Goal: Communication & Community: Answer question/provide support

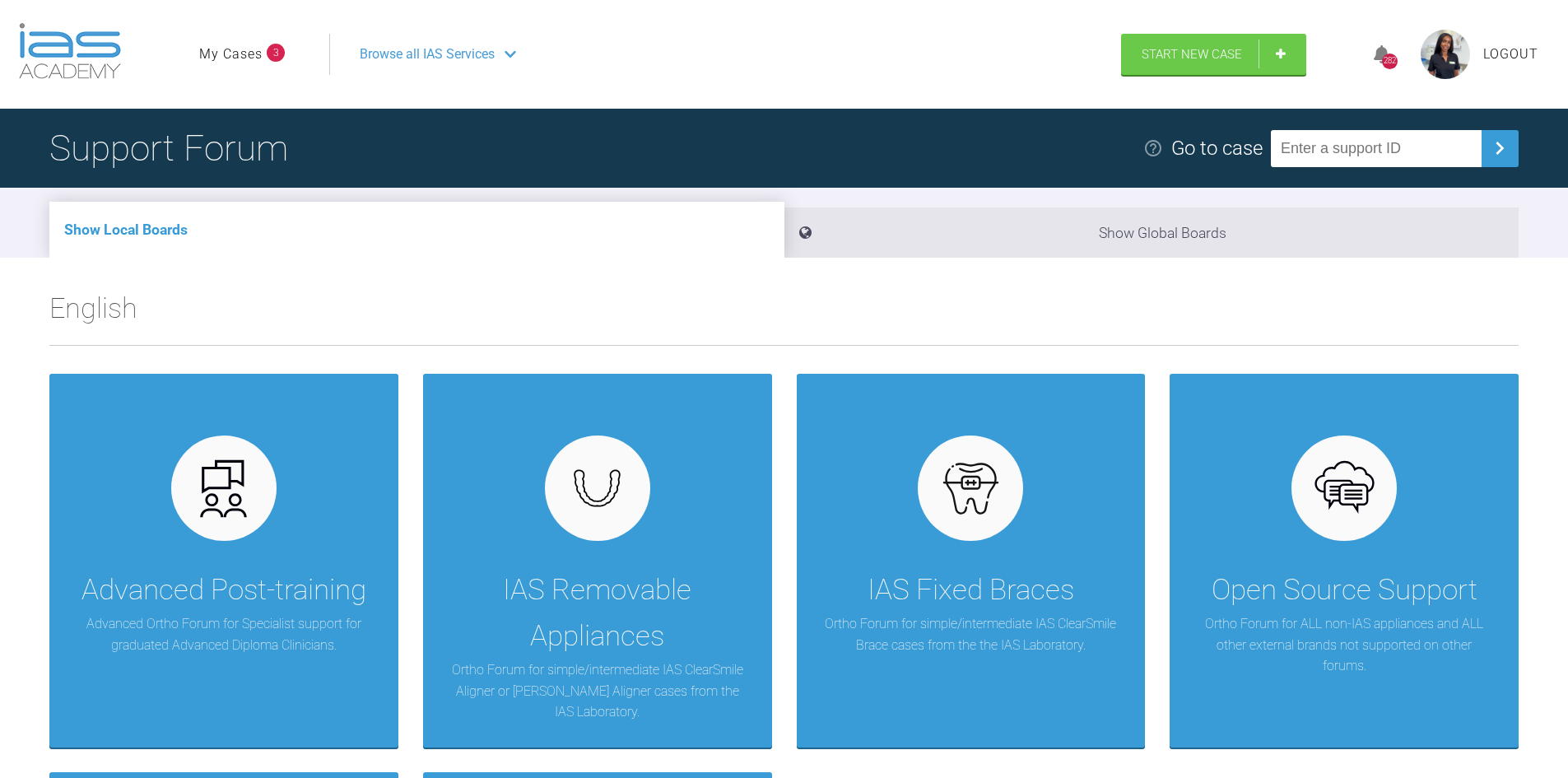
click at [278, 62] on li "My Cases 3" at bounding box center [241, 54] width 86 height 22
click at [262, 58] on link "My Cases" at bounding box center [230, 54] width 63 height 22
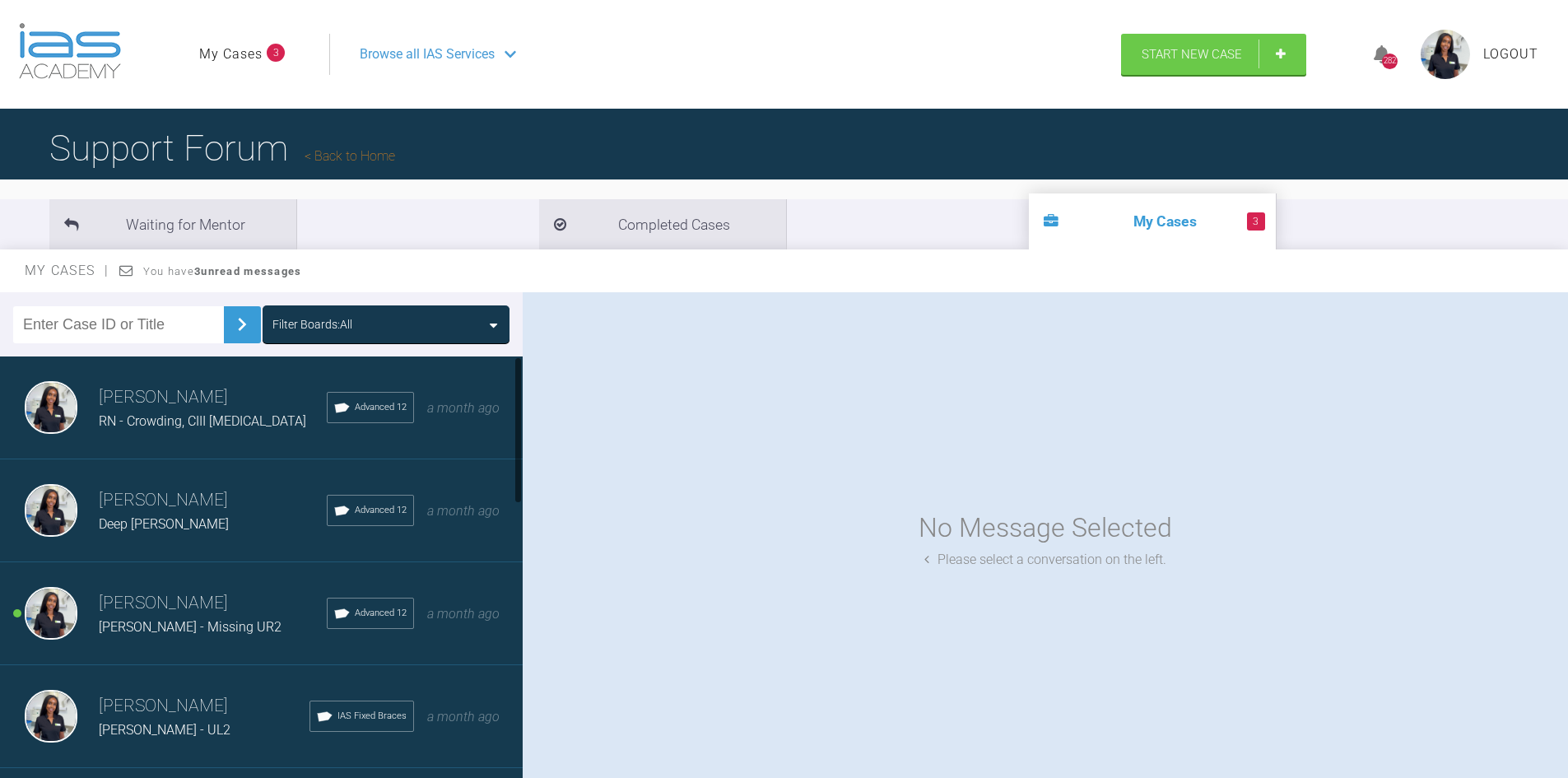
click at [194, 583] on div "Mariam Samra Peter Raw - Missing UR2 Advanced 12 a month ago" at bounding box center [268, 613] width 535 height 103
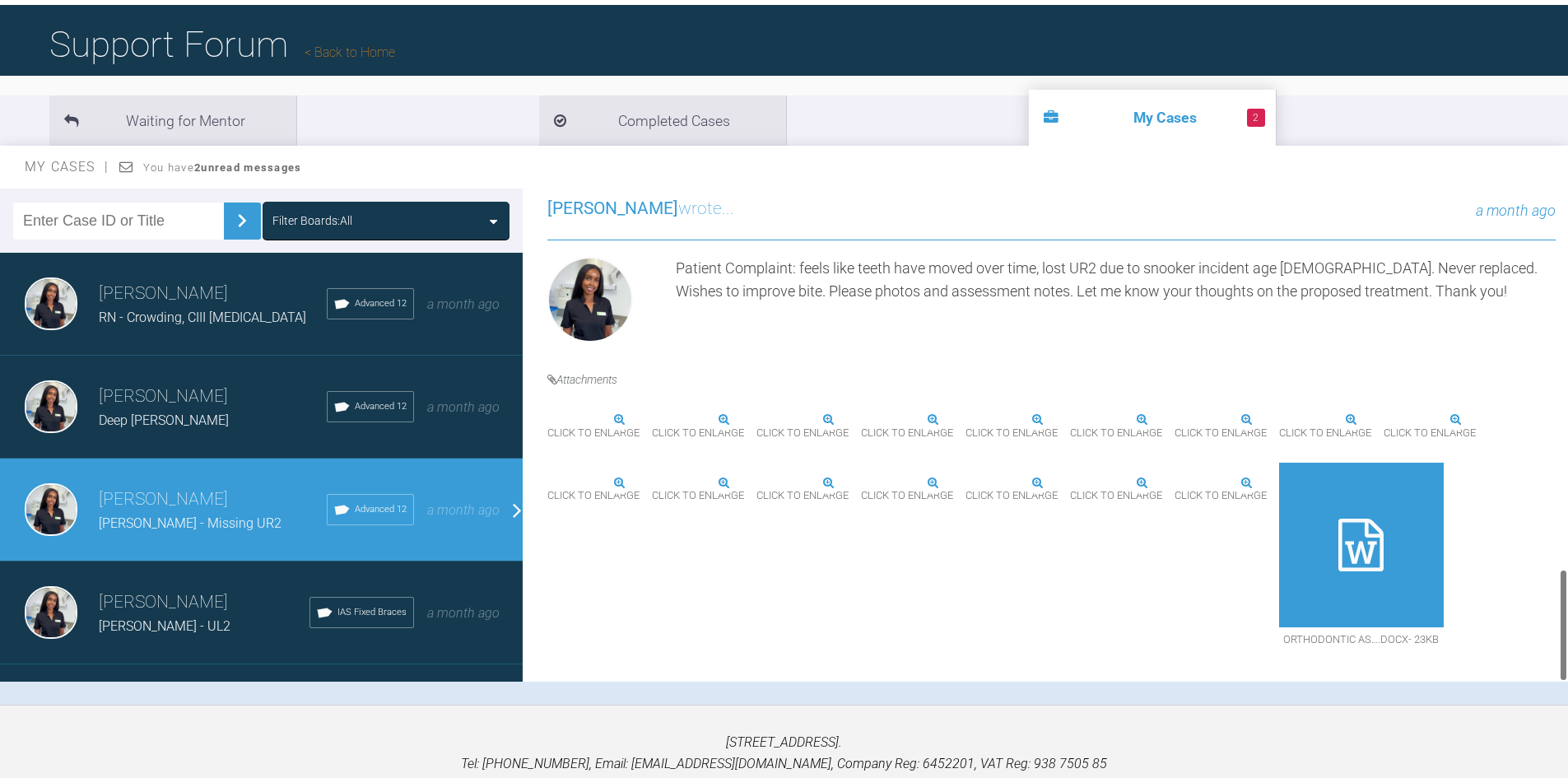
scroll to position [164, 0]
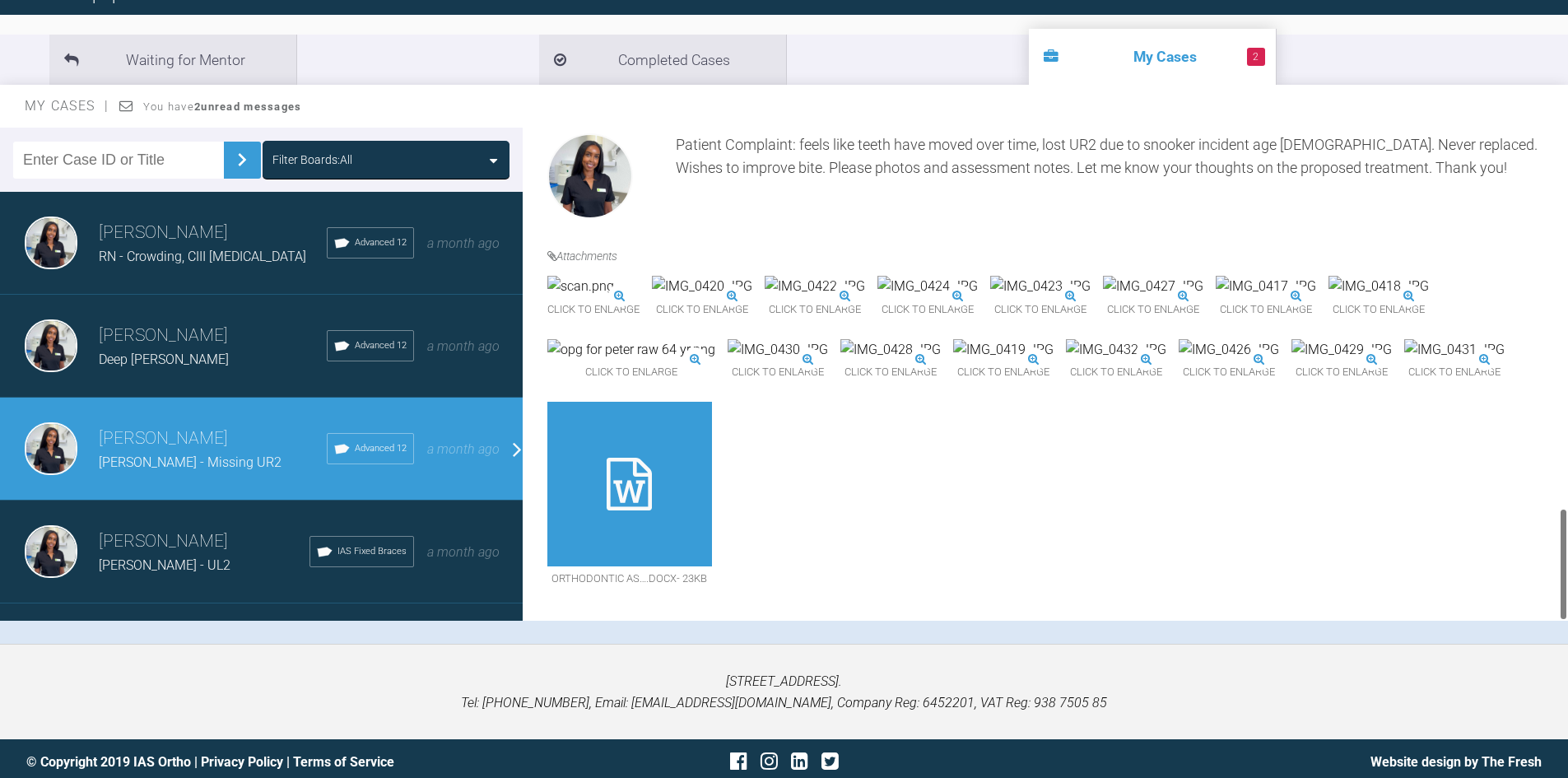
click at [712, 567] on span "ORTHODONTIC AS….docx - 23KB" at bounding box center [629, 579] width 164 height 26
click at [744, 605] on div "Mariam Samra wrote... a month ago Patient Complaint: feels like teeth have move…" at bounding box center [1051, 340] width 1057 height 586
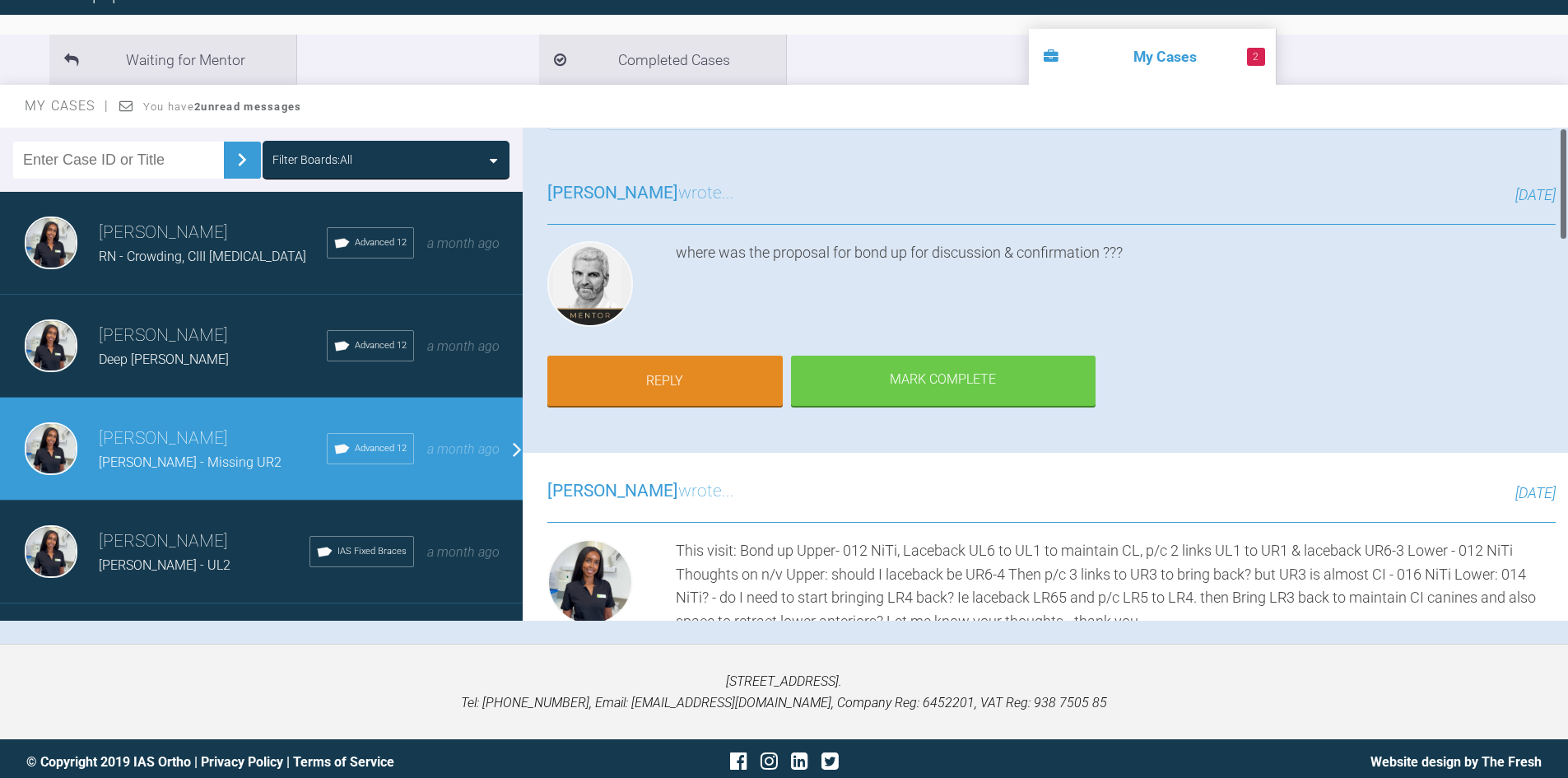
scroll to position [0, 0]
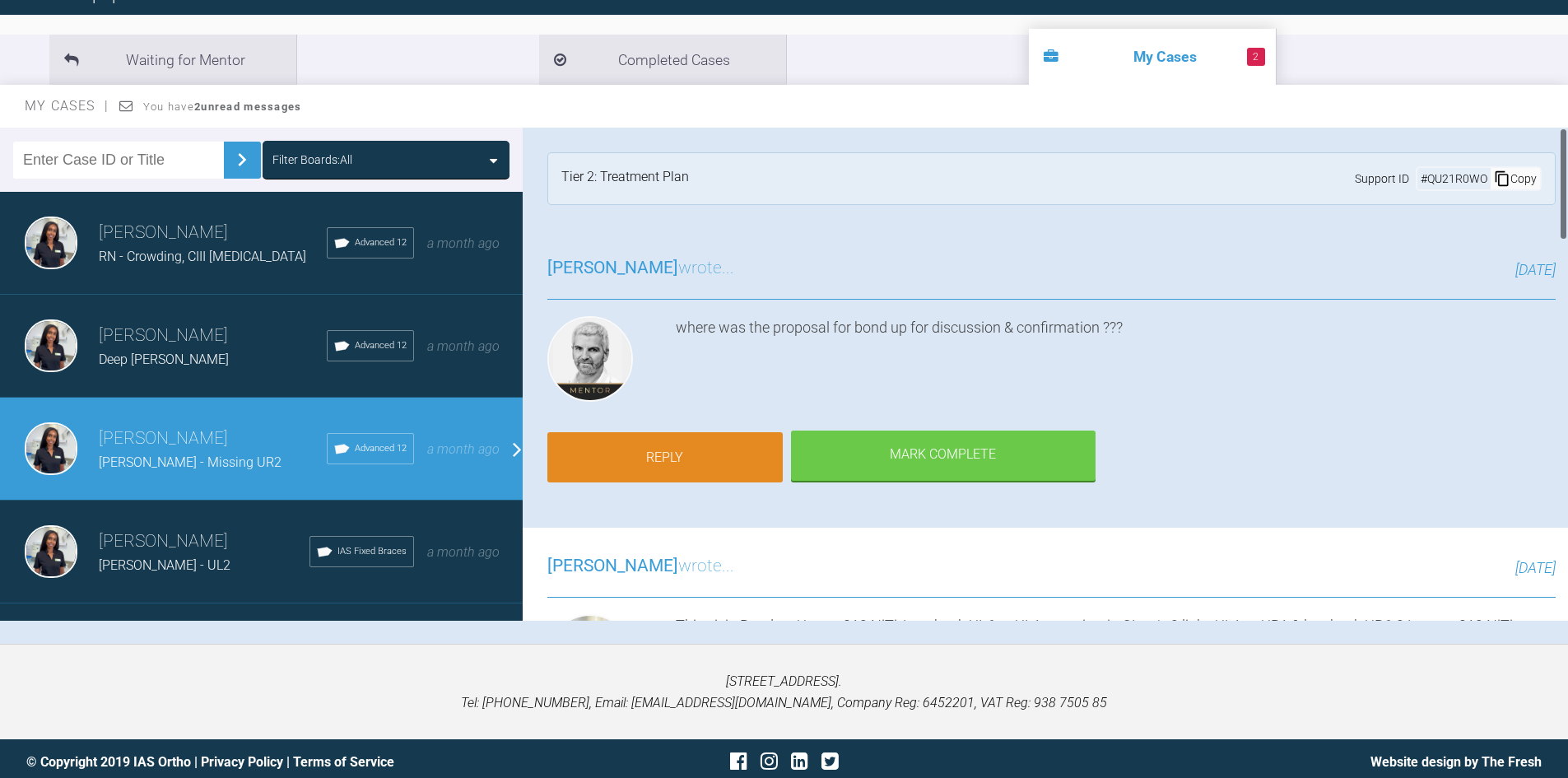
click at [660, 448] on link "Reply" at bounding box center [664, 457] width 235 height 51
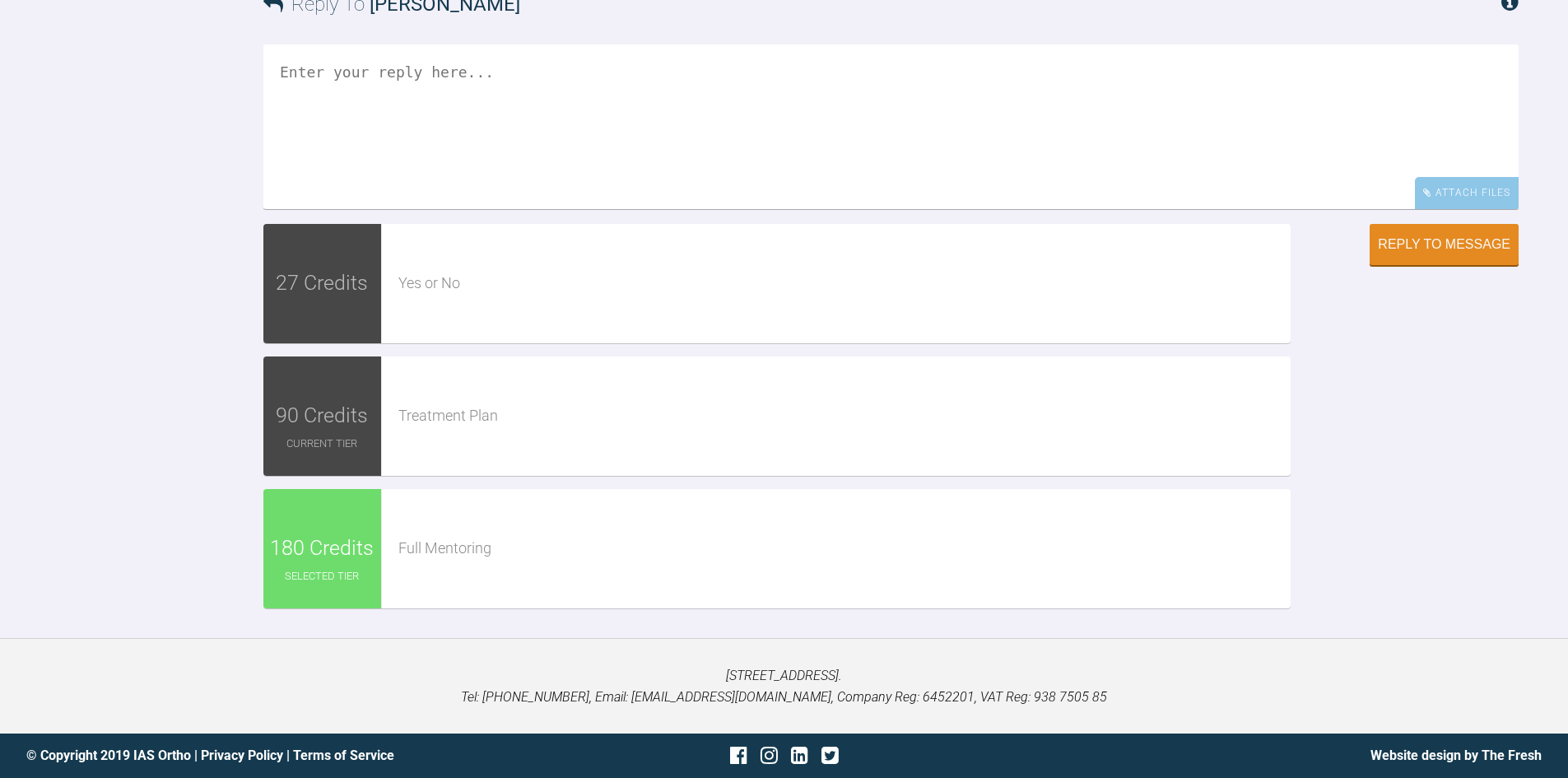
scroll to position [2963, 0]
click at [503, 195] on textarea at bounding box center [891, 126] width 1255 height 164
paste textarea "OUTCOME Tx plan proposed: 3- non-xla - Doubt pt will want to lose more teeth so…"
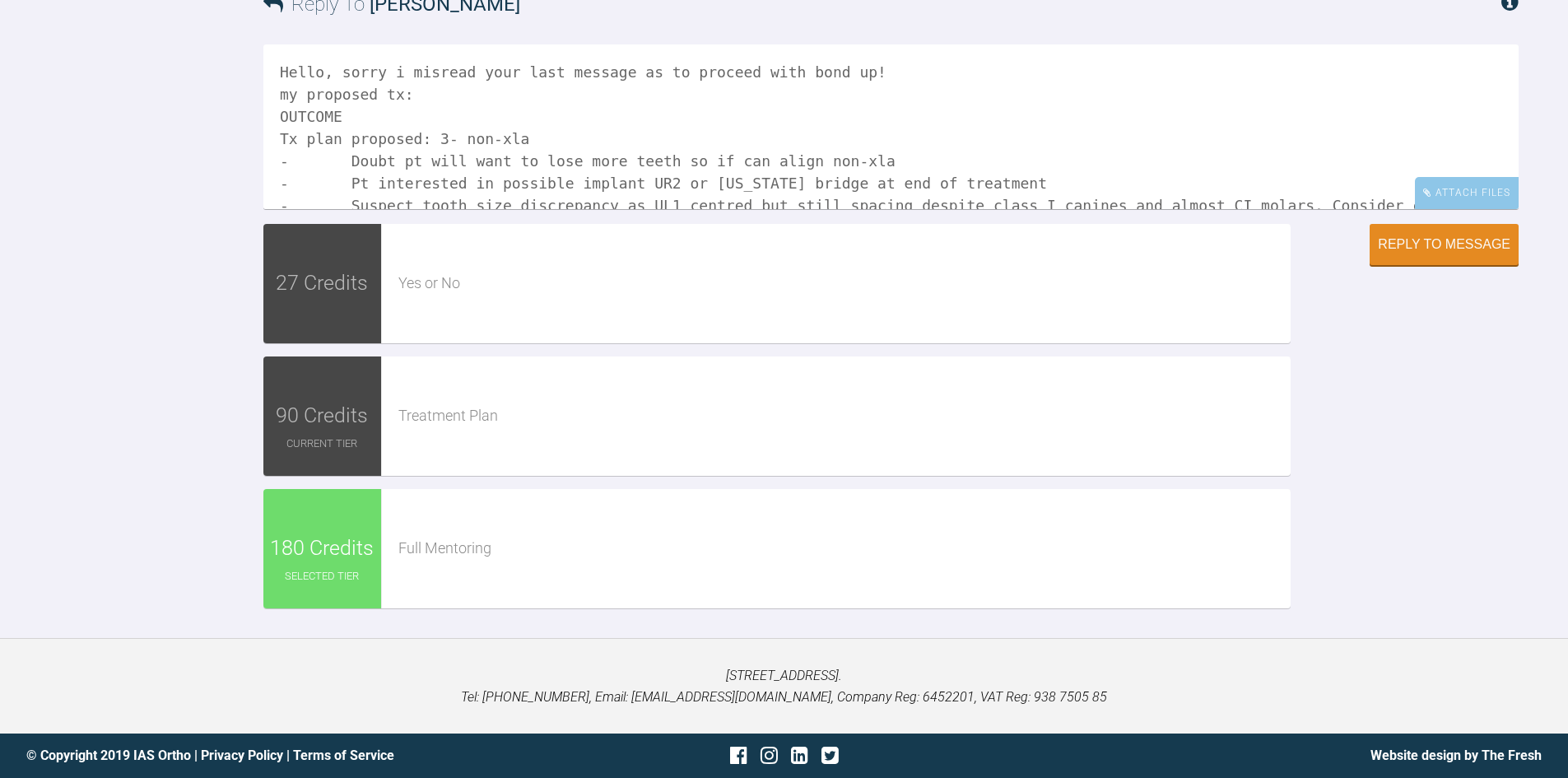
scroll to position [2881, 0]
drag, startPoint x: 360, startPoint y: 240, endPoint x: 257, endPoint y: 239, distance: 103.0
click at [257, 239] on div "Reply To Ross Hobson Hello, sorry i misread your last message as to proceed wit…" at bounding box center [784, 292] width 1568 height 658
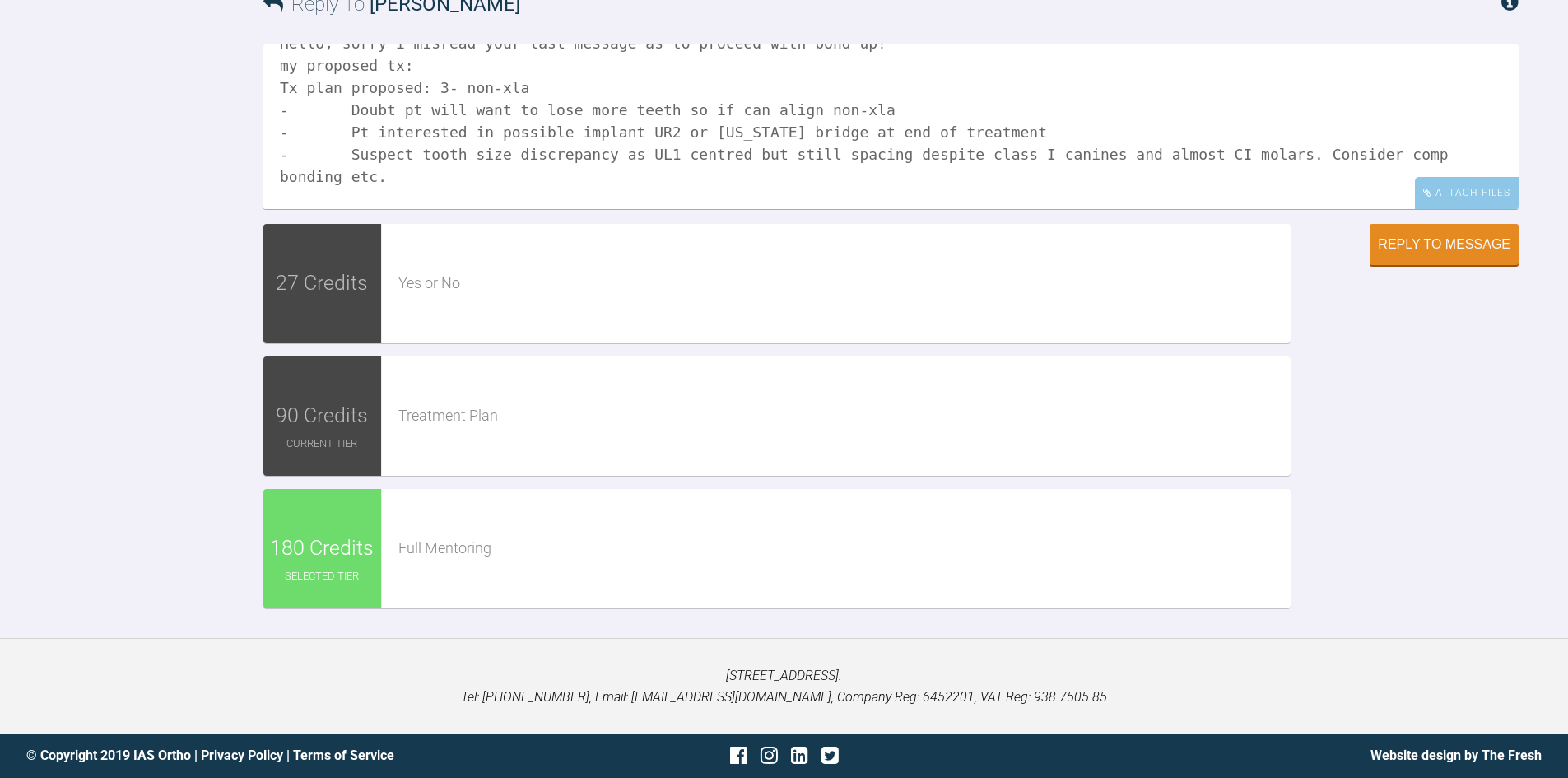
scroll to position [0, 0]
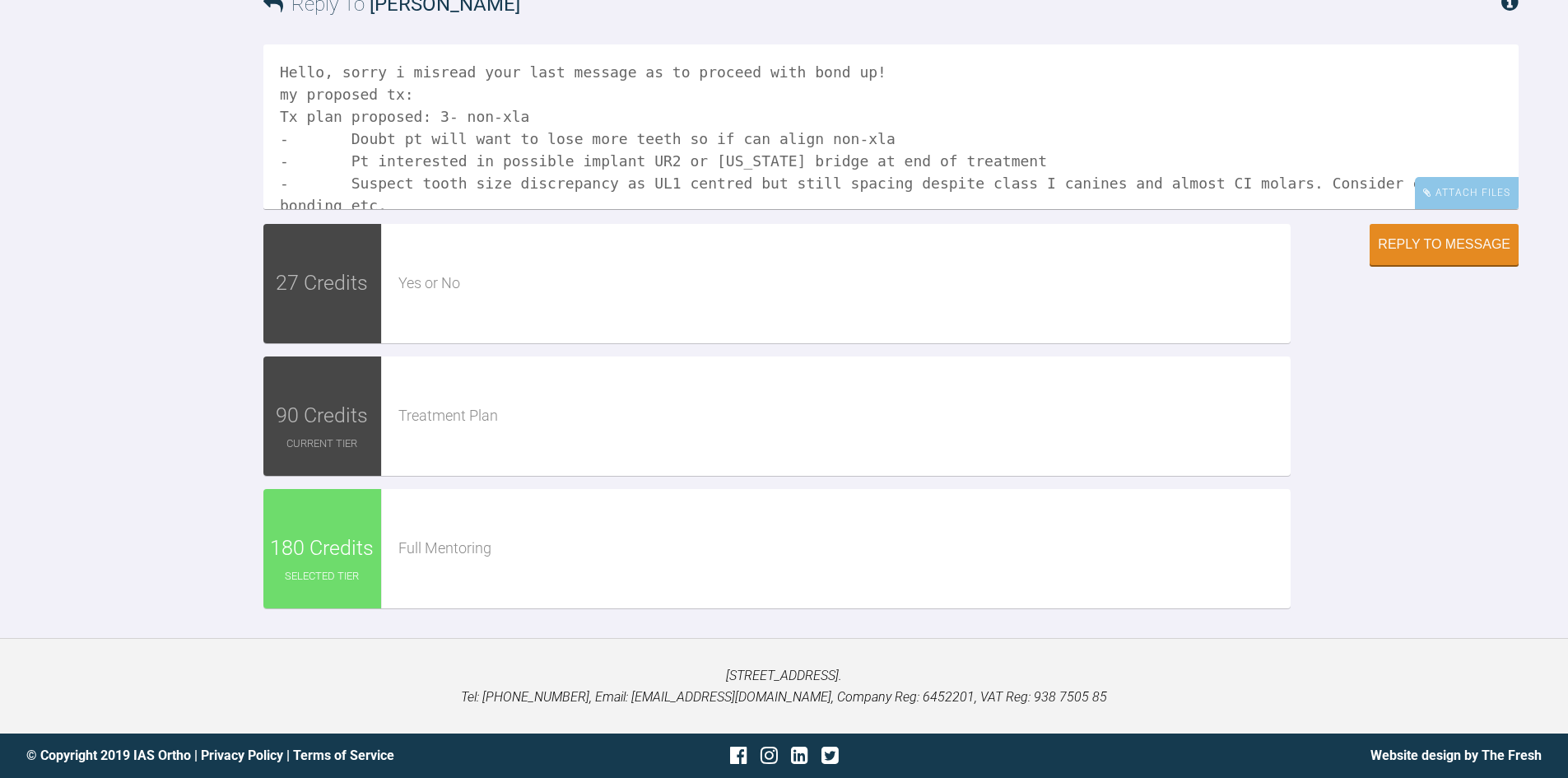
click at [391, 209] on textarea "Hello, sorry i misread your last message as to proceed with bond up! my propose…" at bounding box center [891, 126] width 1255 height 164
drag, startPoint x: 874, startPoint y: 254, endPoint x: 347, endPoint y: 256, distance: 527.0
click at [347, 209] on textarea "Hello, sorry i misread your last message as to proceed with bond up! my propose…" at bounding box center [891, 126] width 1255 height 164
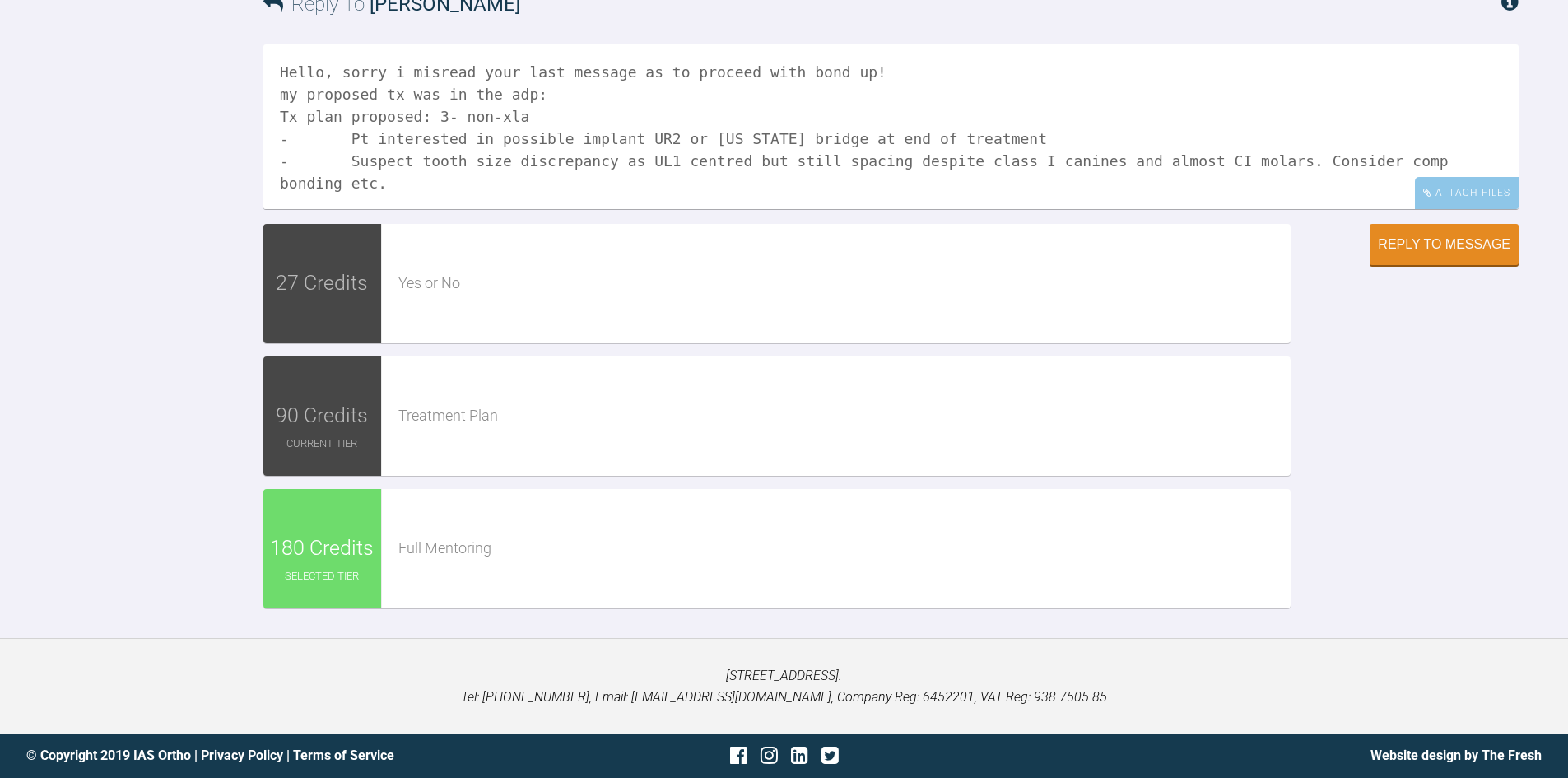
click at [337, 209] on textarea "Hello, sorry i misread your last message as to proceed with bond up! my propose…" at bounding box center [891, 126] width 1255 height 164
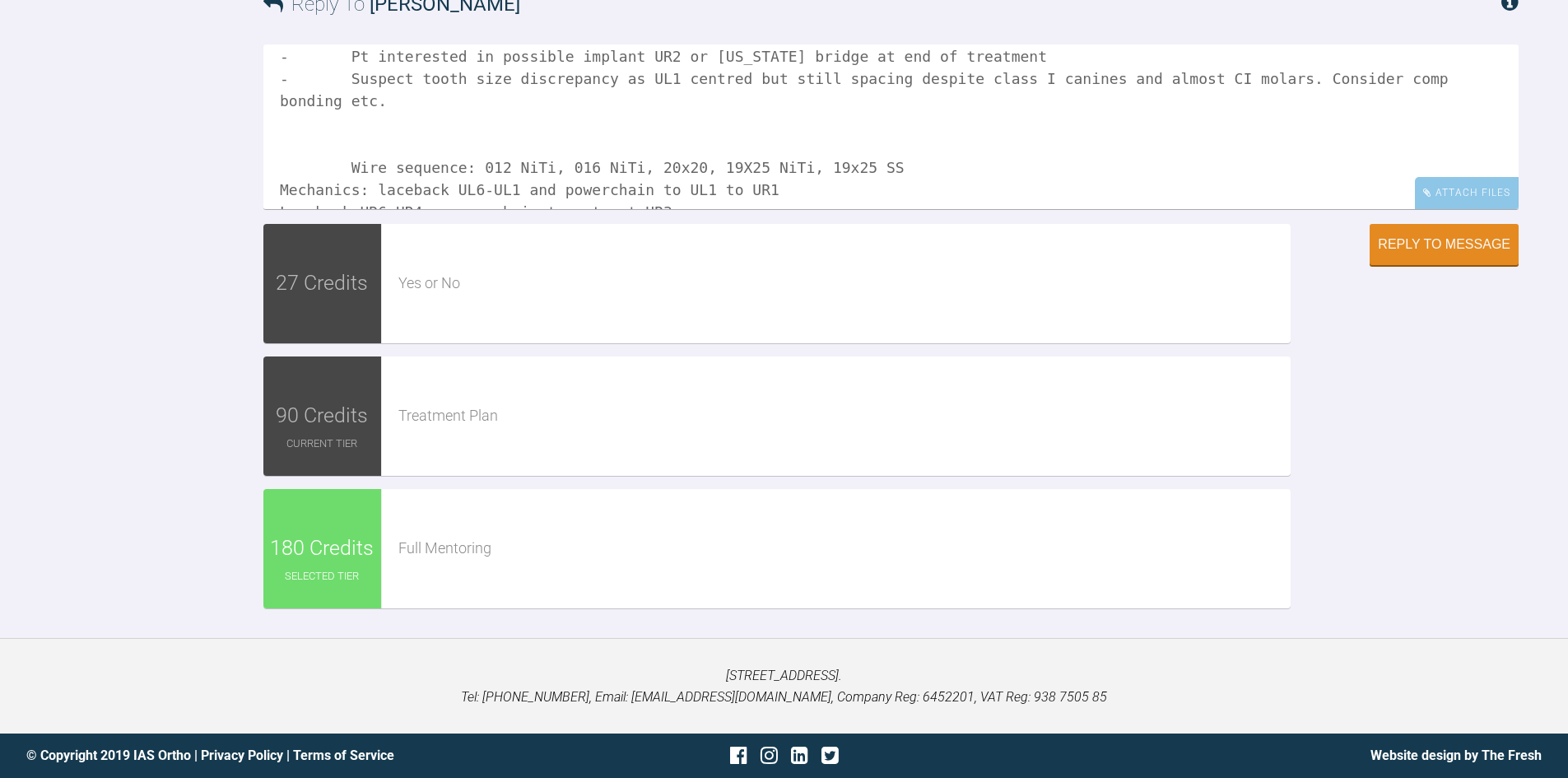
click at [335, 209] on textarea "Hello, sorry i misread your last message as to proceed with bond up! my propose…" at bounding box center [891, 126] width 1255 height 164
click at [326, 209] on textarea "Hello, sorry i misread your last message as to proceed with bond up! my propose…" at bounding box center [891, 126] width 1255 height 164
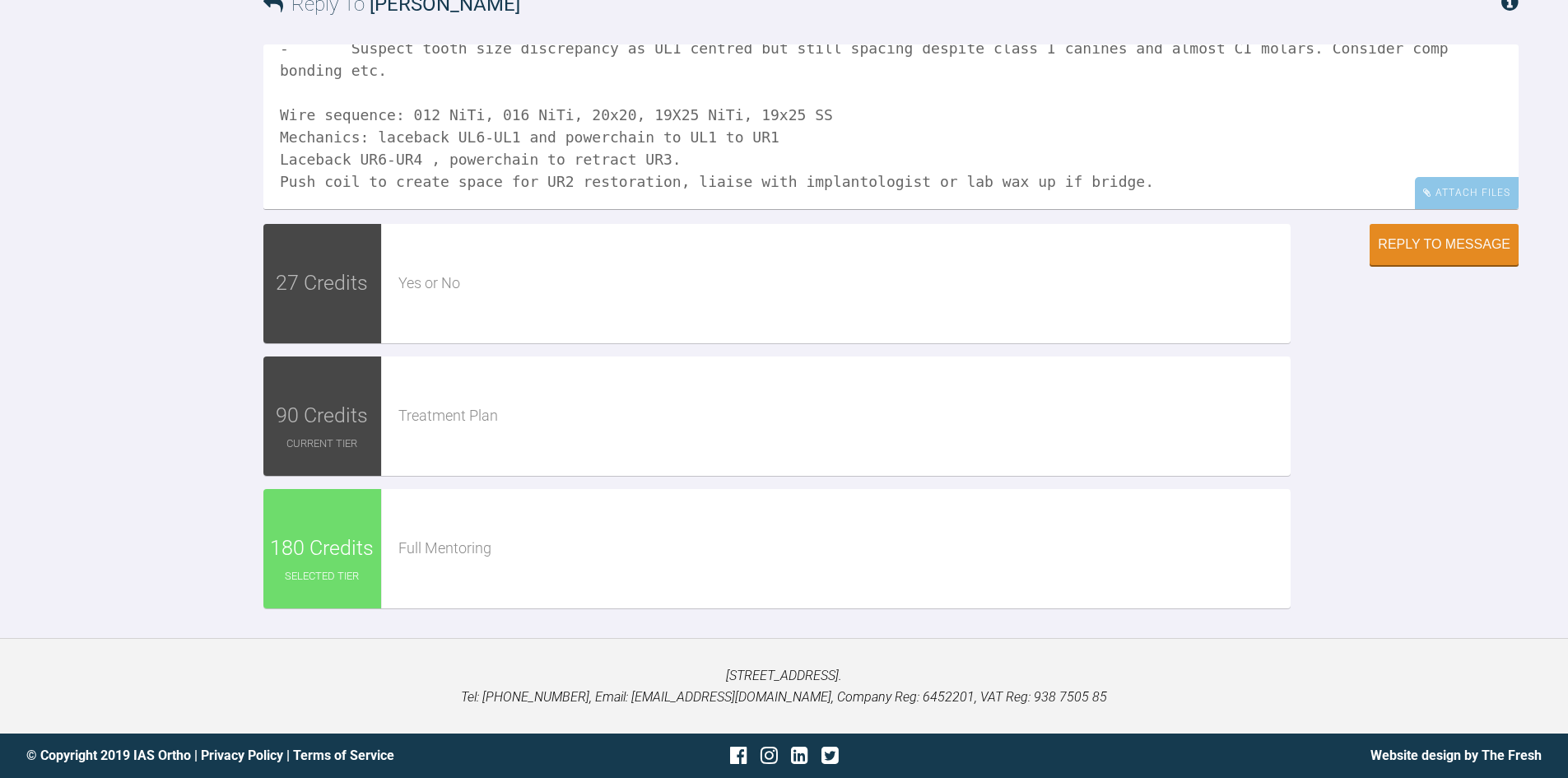
scroll to position [135, 0]
click at [594, 209] on textarea "Hello, sorry i misread your last message as to proceed with bond up! my propose…" at bounding box center [891, 126] width 1255 height 164
click at [592, 209] on textarea "Hello, sorry i misread your last message as to proceed with bond up! my propose…" at bounding box center [891, 126] width 1255 height 164
click at [536, 202] on textarea "Hello, sorry i misread your last message as to proceed with bond up! my propose…" at bounding box center [891, 126] width 1255 height 164
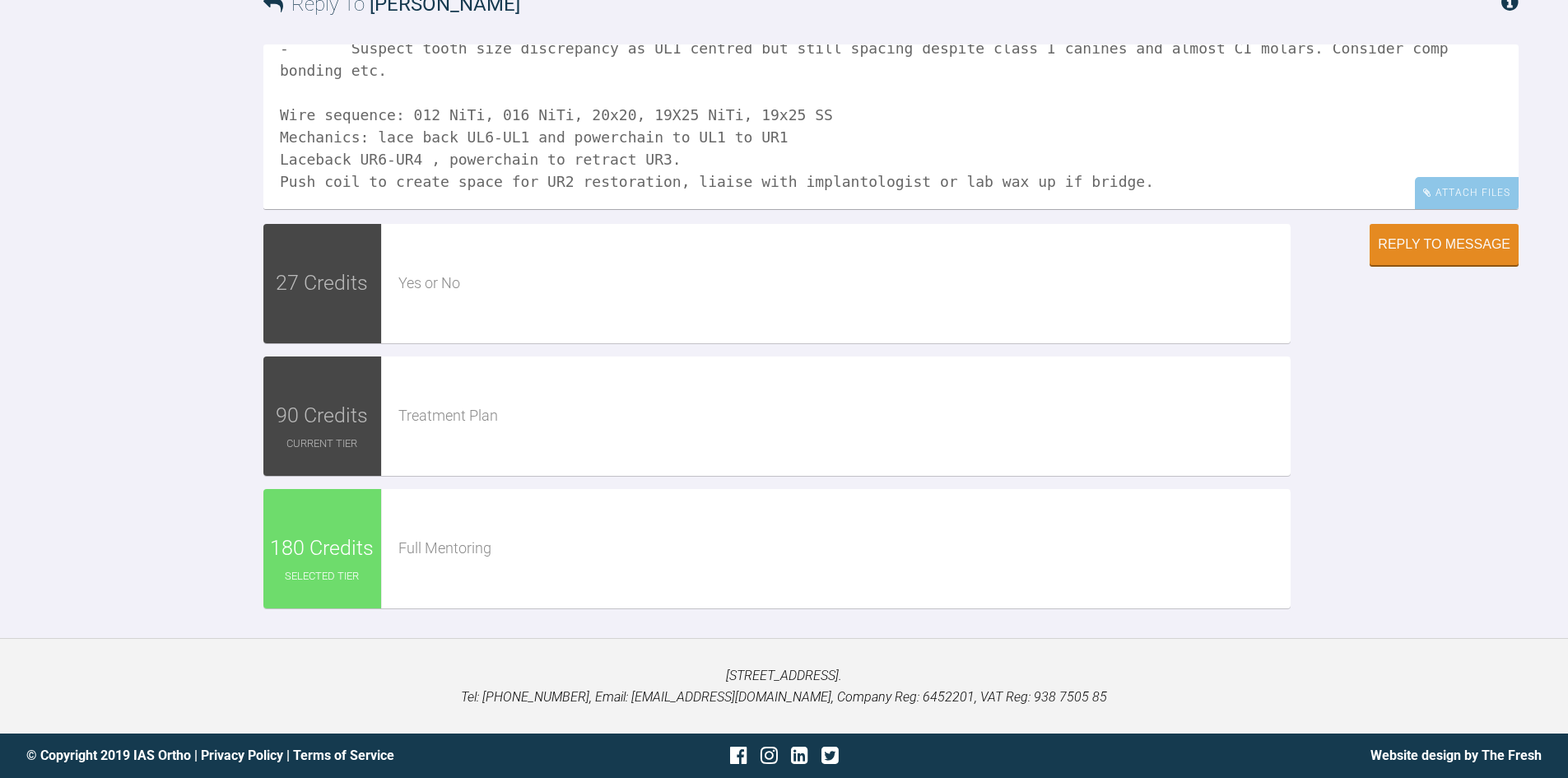
click at [559, 209] on textarea "Hello, sorry i misread your last message as to proceed with bond up! my propose…" at bounding box center [891, 126] width 1255 height 164
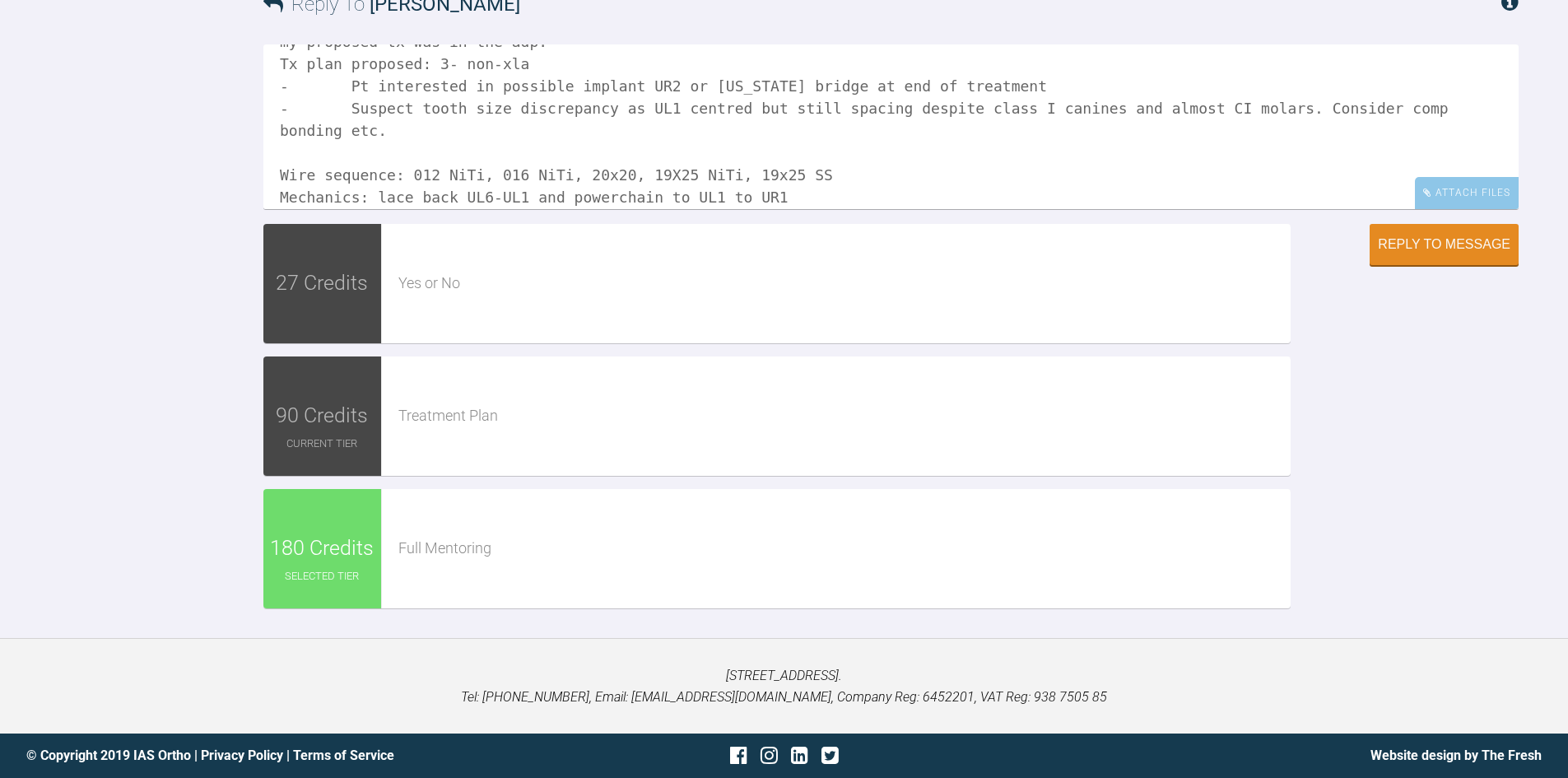
scroll to position [135, 0]
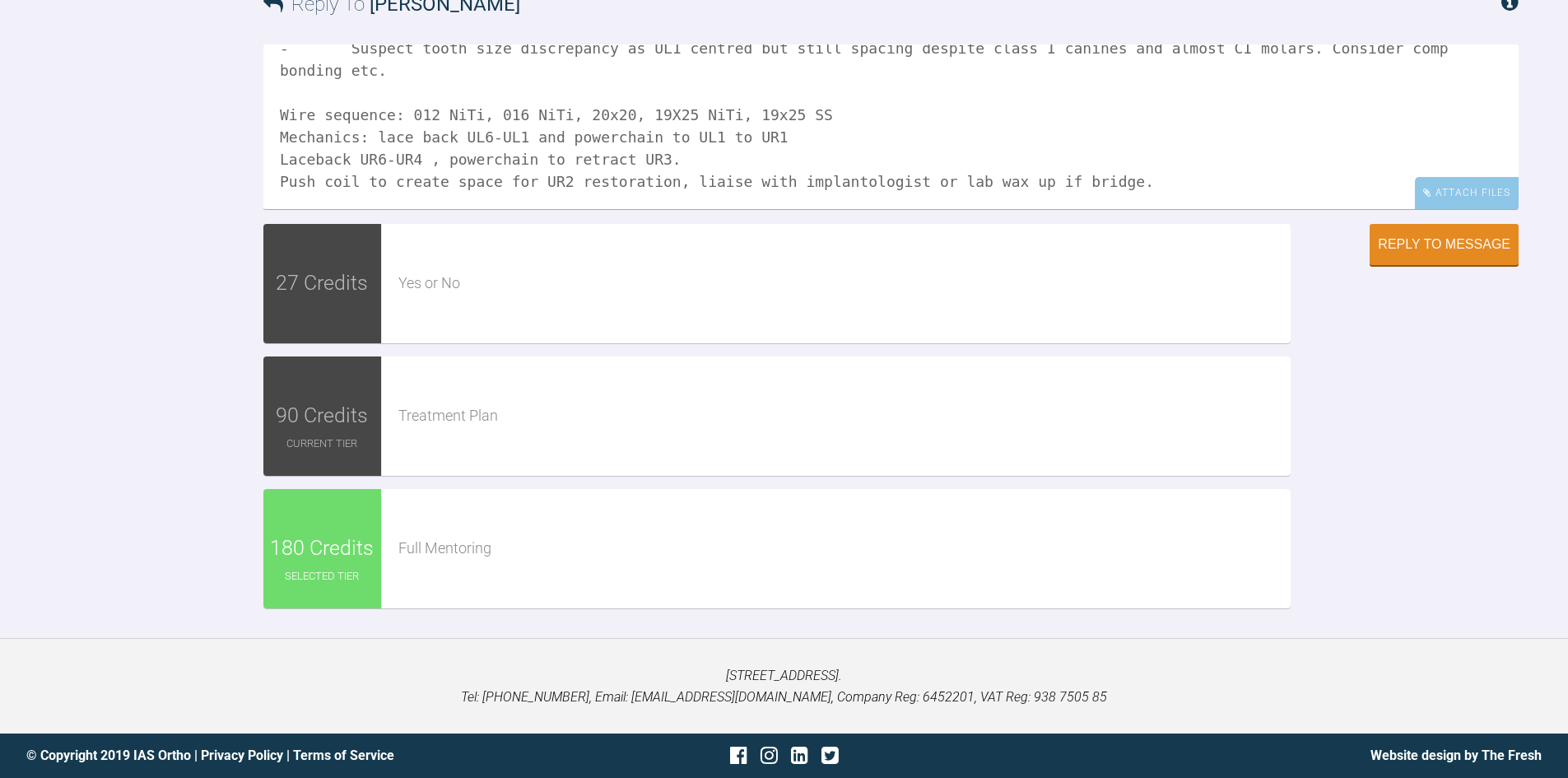
click at [776, 209] on textarea "Hello, sorry i misread your last message as to proceed with bond up! my propose…" at bounding box center [891, 126] width 1255 height 164
click at [1143, 209] on textarea "Hello, sorry i misread your last message as to proceed with bond up! my propose…" at bounding box center [891, 126] width 1255 height 164
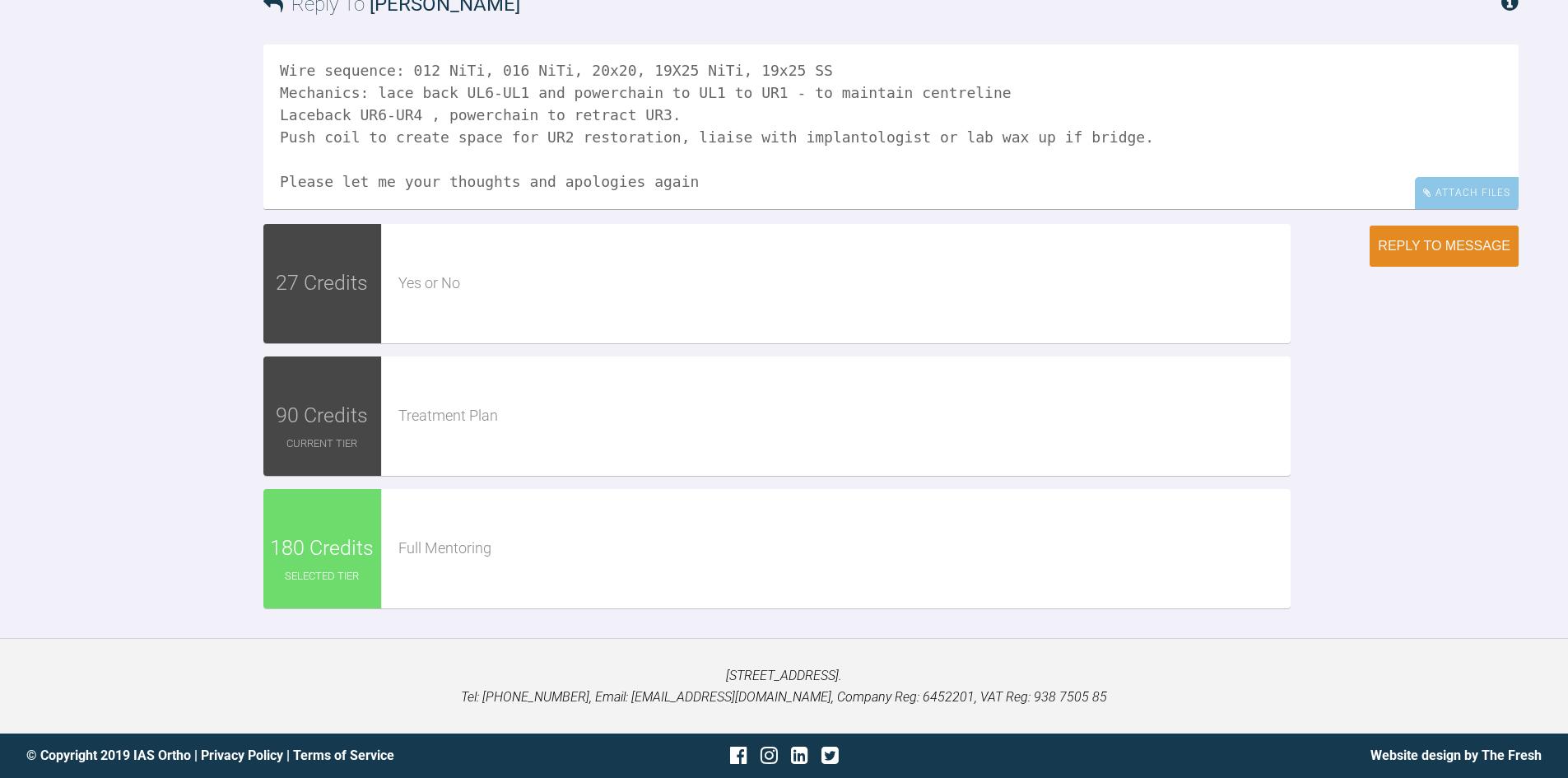
scroll to position [2799, 0]
type textarea "Hello, sorry i misread your last message as to proceed with bond up! my propose…"
click at [1445, 267] on button "Reply to Message" at bounding box center [1443, 246] width 149 height 41
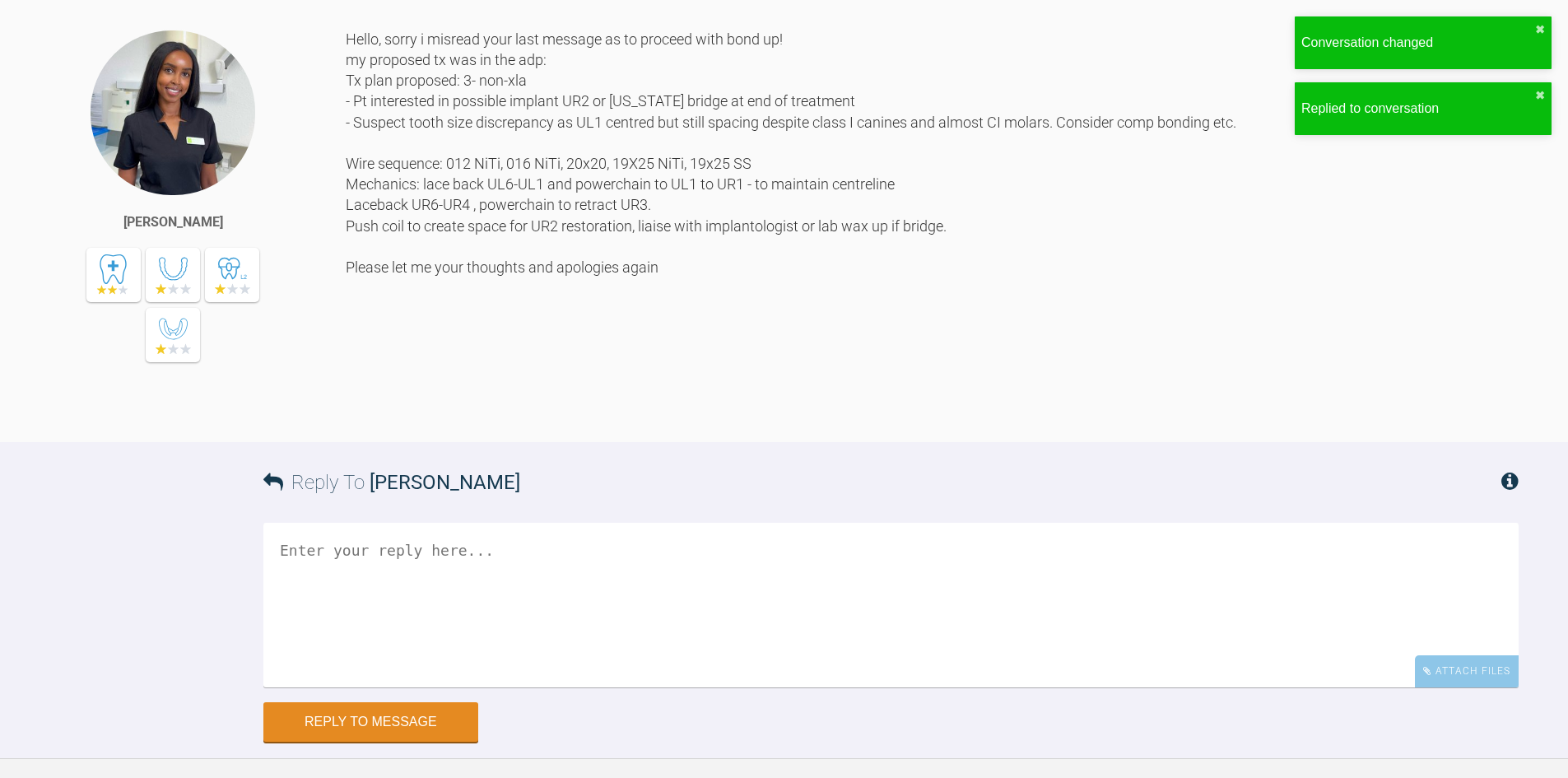
scroll to position [3050, 0]
